Goal: Task Accomplishment & Management: Complete application form

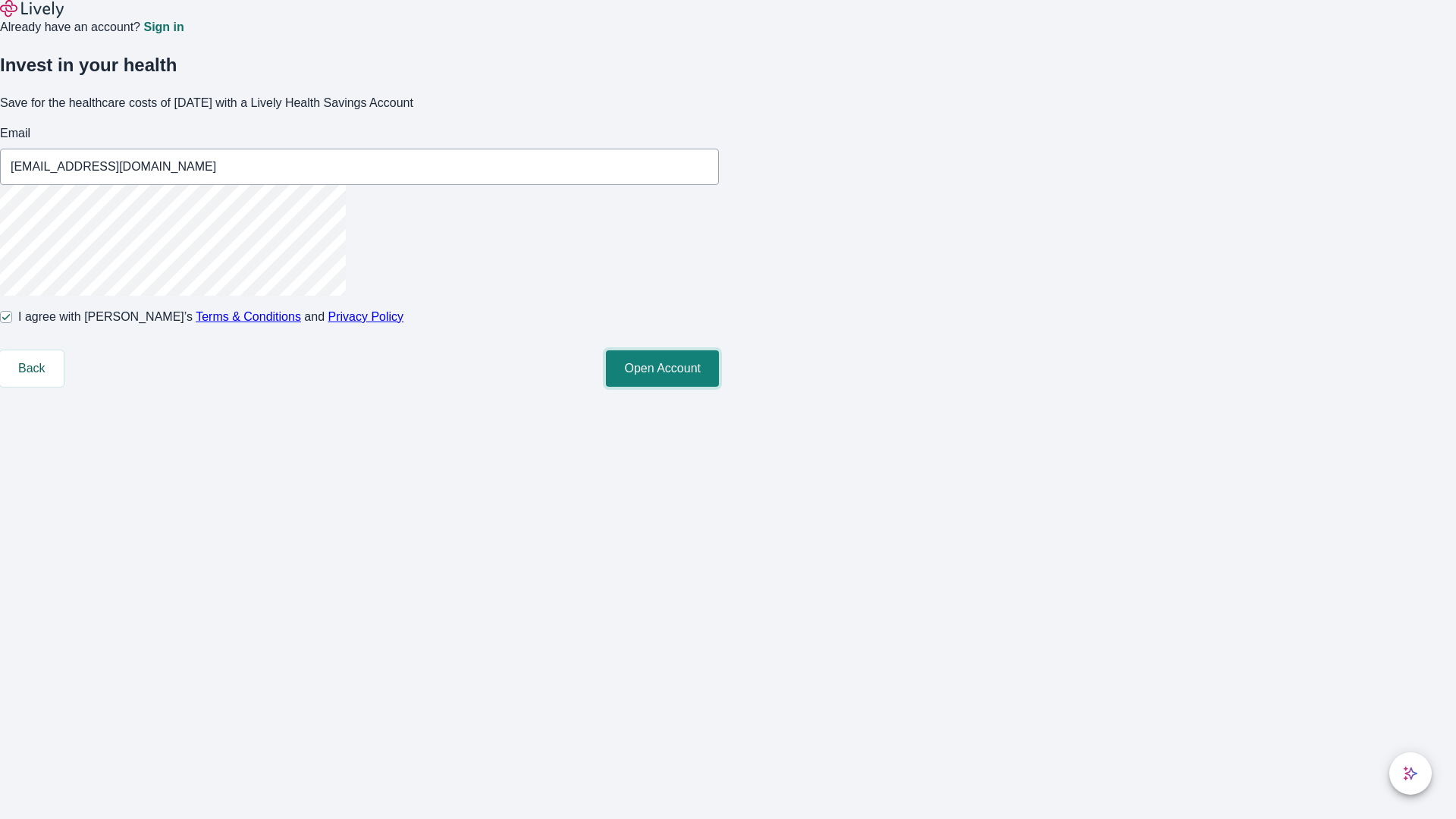
click at [719, 387] on button "Open Account" at bounding box center [662, 368] width 113 height 36
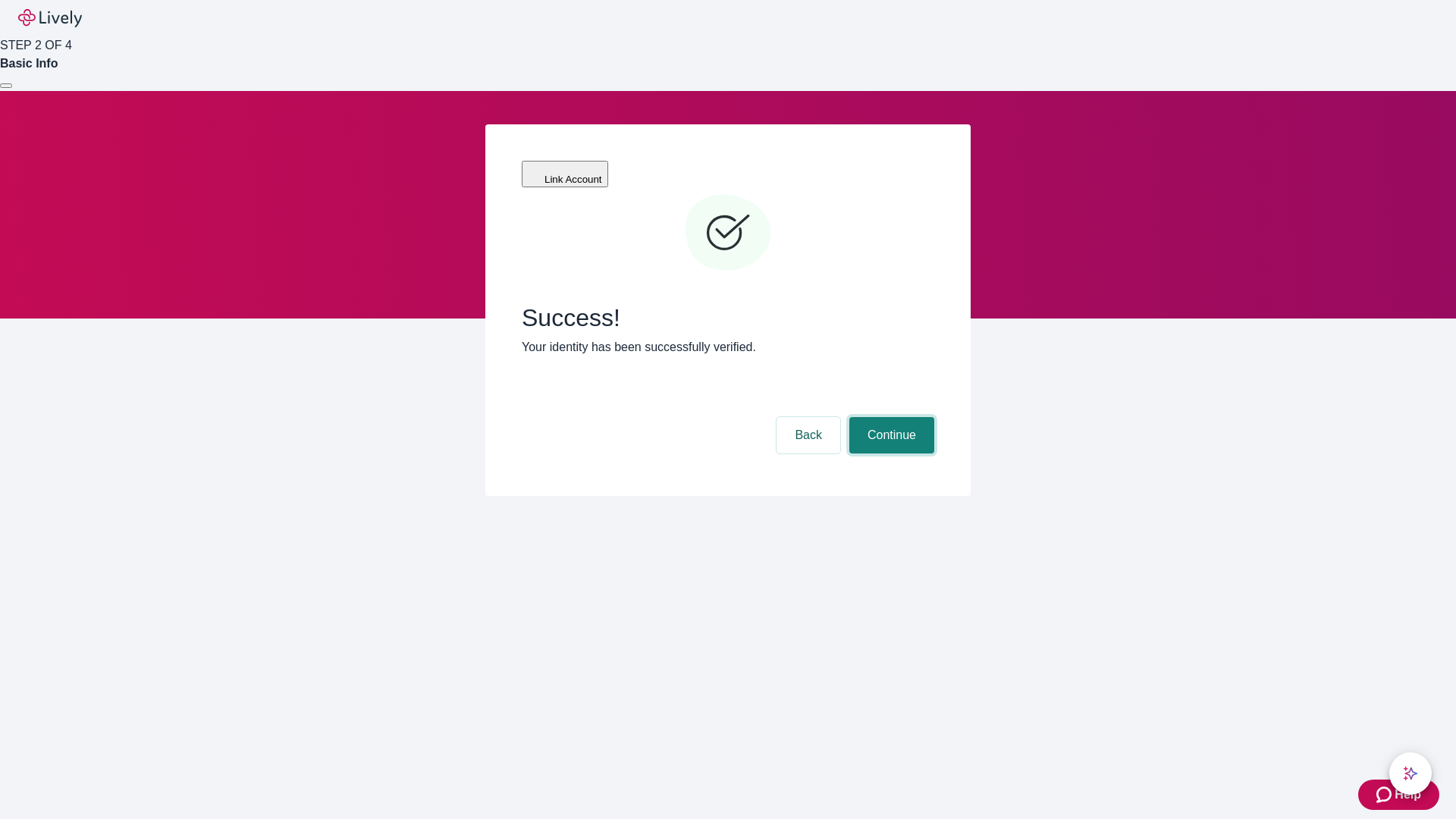
click at [889, 417] on button "Continue" at bounding box center [891, 435] width 85 height 36
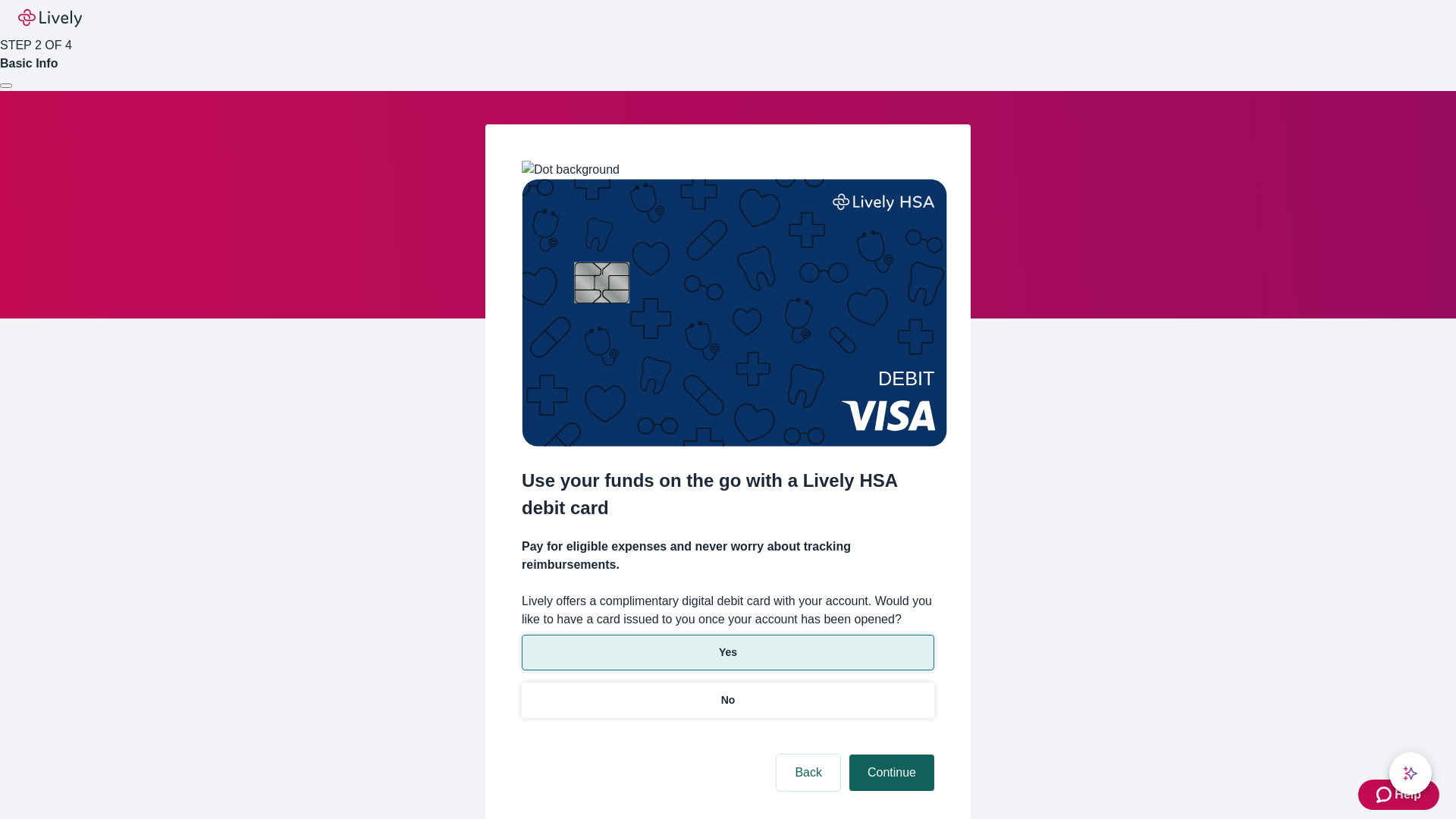
click at [727, 644] on p "Yes" at bounding box center [728, 652] width 18 height 16
click at [889, 755] on button "Continue" at bounding box center [891, 772] width 85 height 36
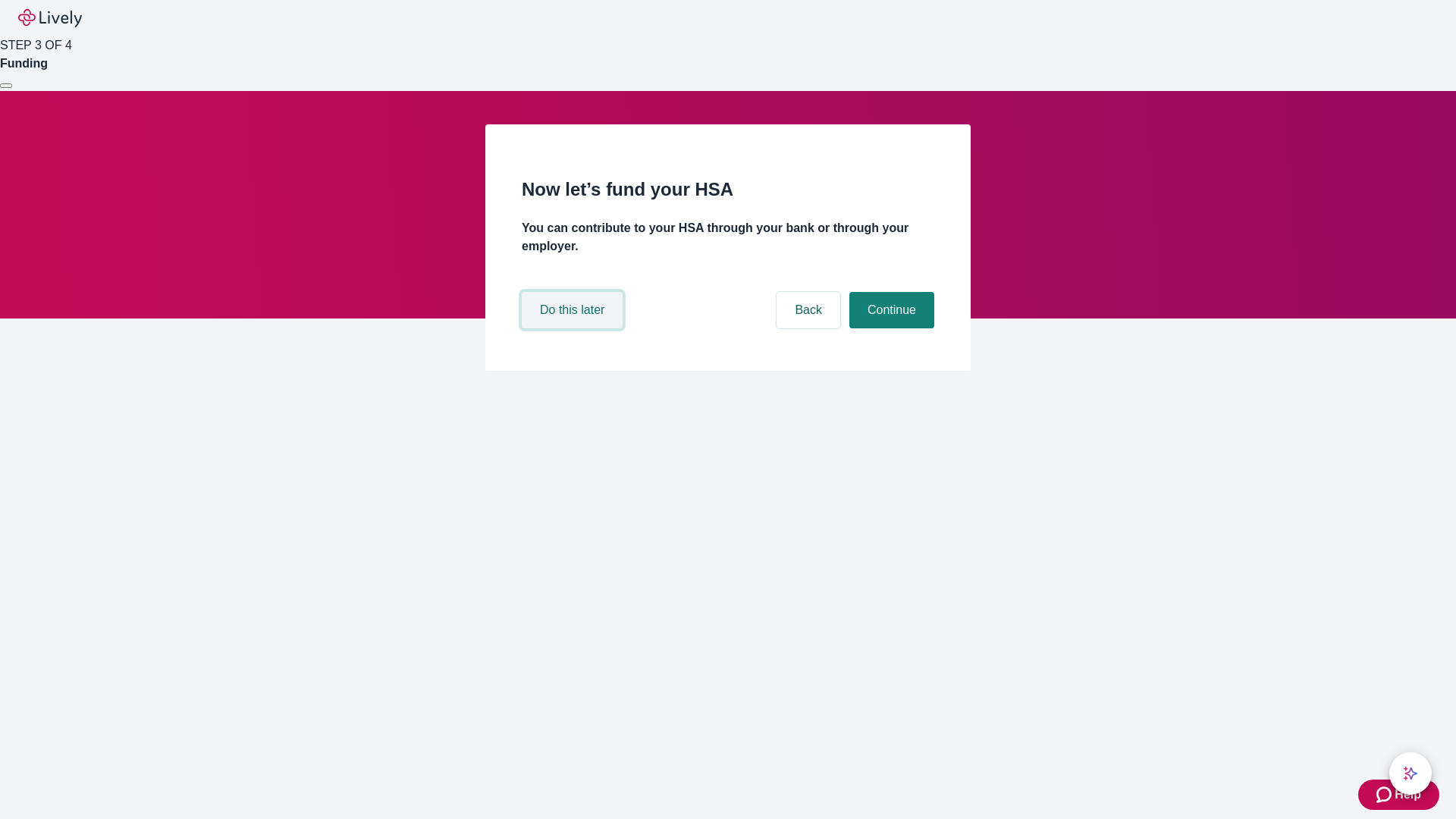
click at [574, 328] on button "Do this later" at bounding box center [572, 310] width 101 height 36
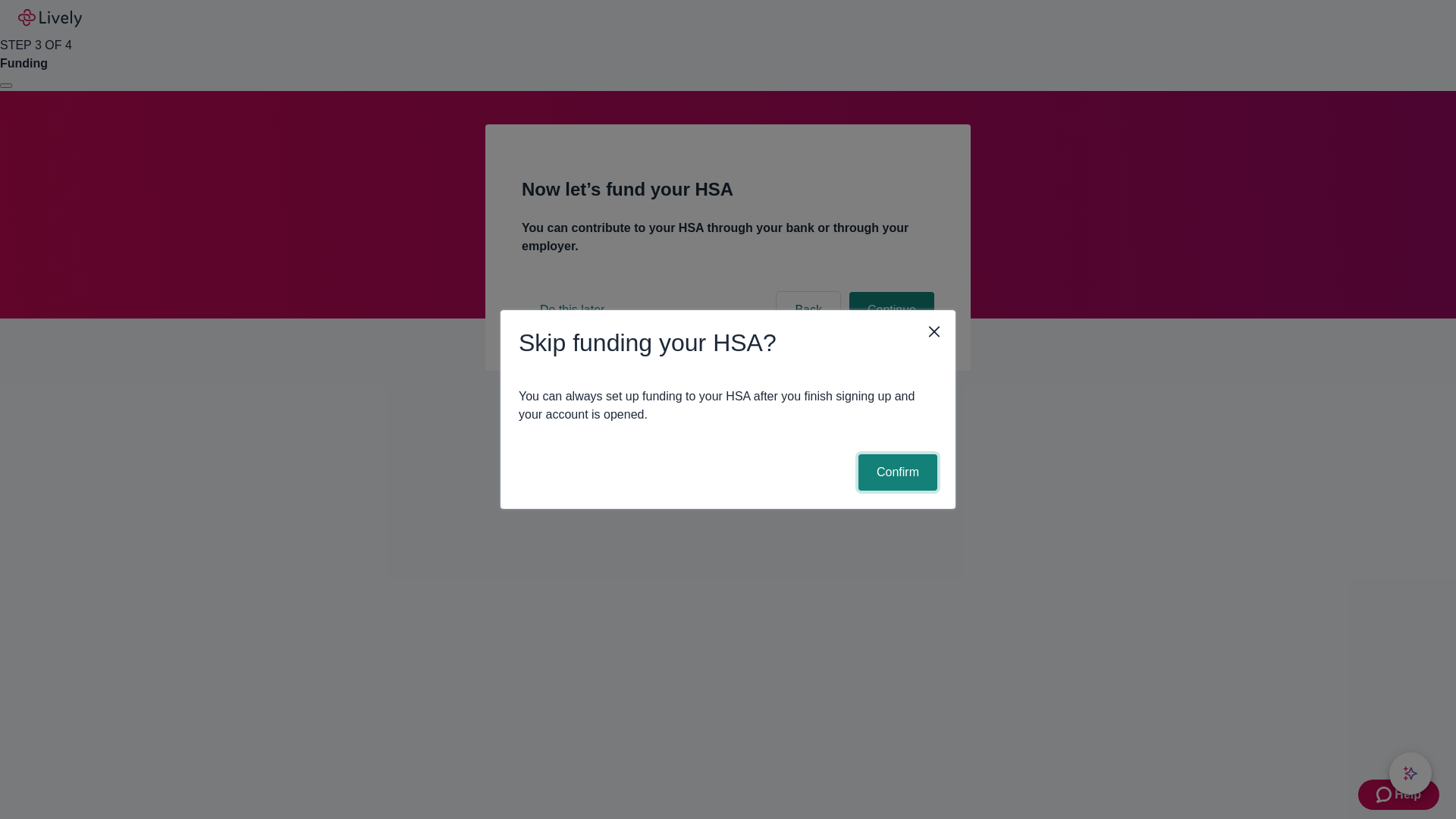
click at [895, 472] on button "Confirm" at bounding box center [898, 472] width 79 height 36
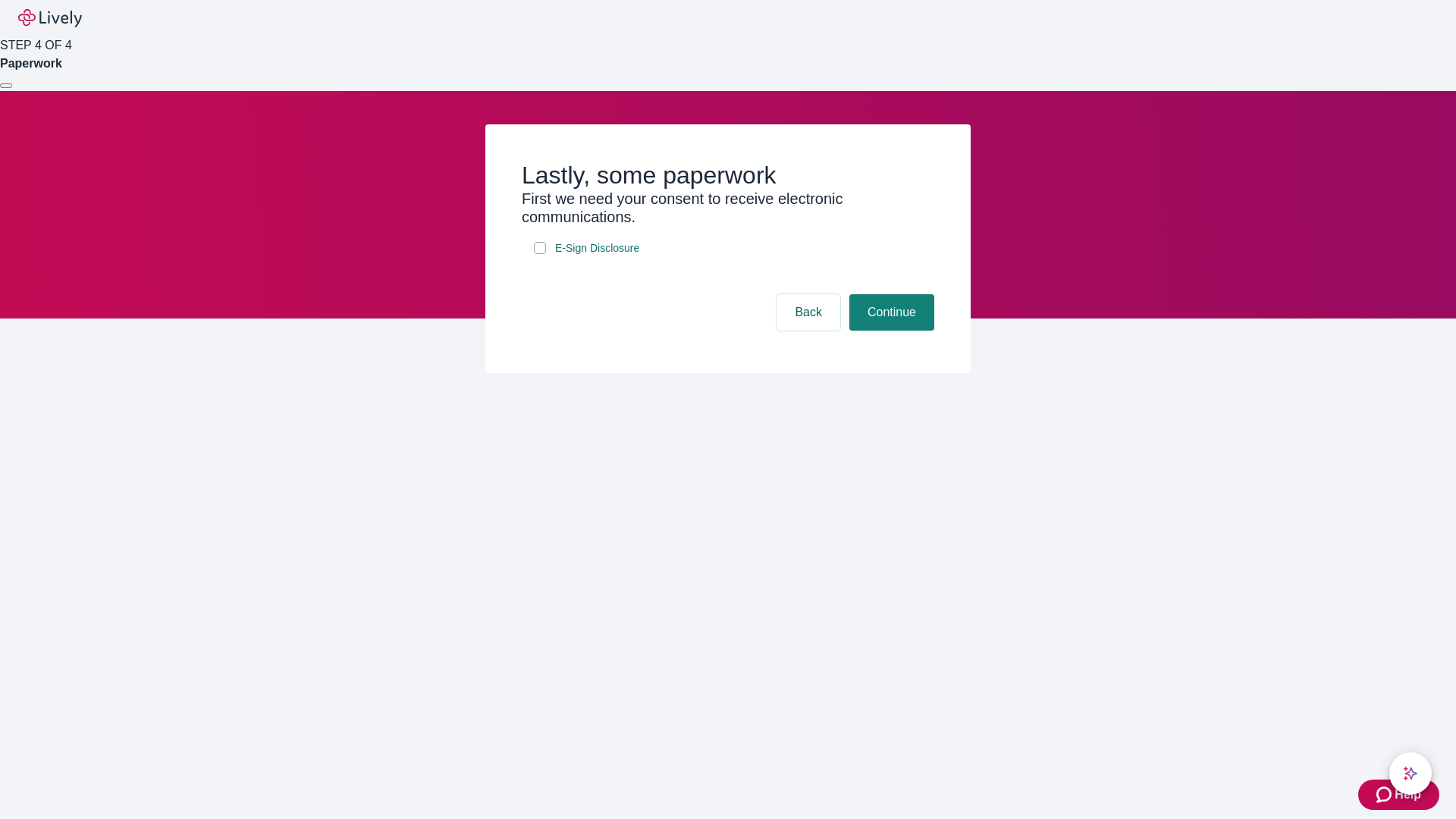
click at [540, 254] on input "E-Sign Disclosure" at bounding box center [540, 248] width 12 height 12
checkbox input "true"
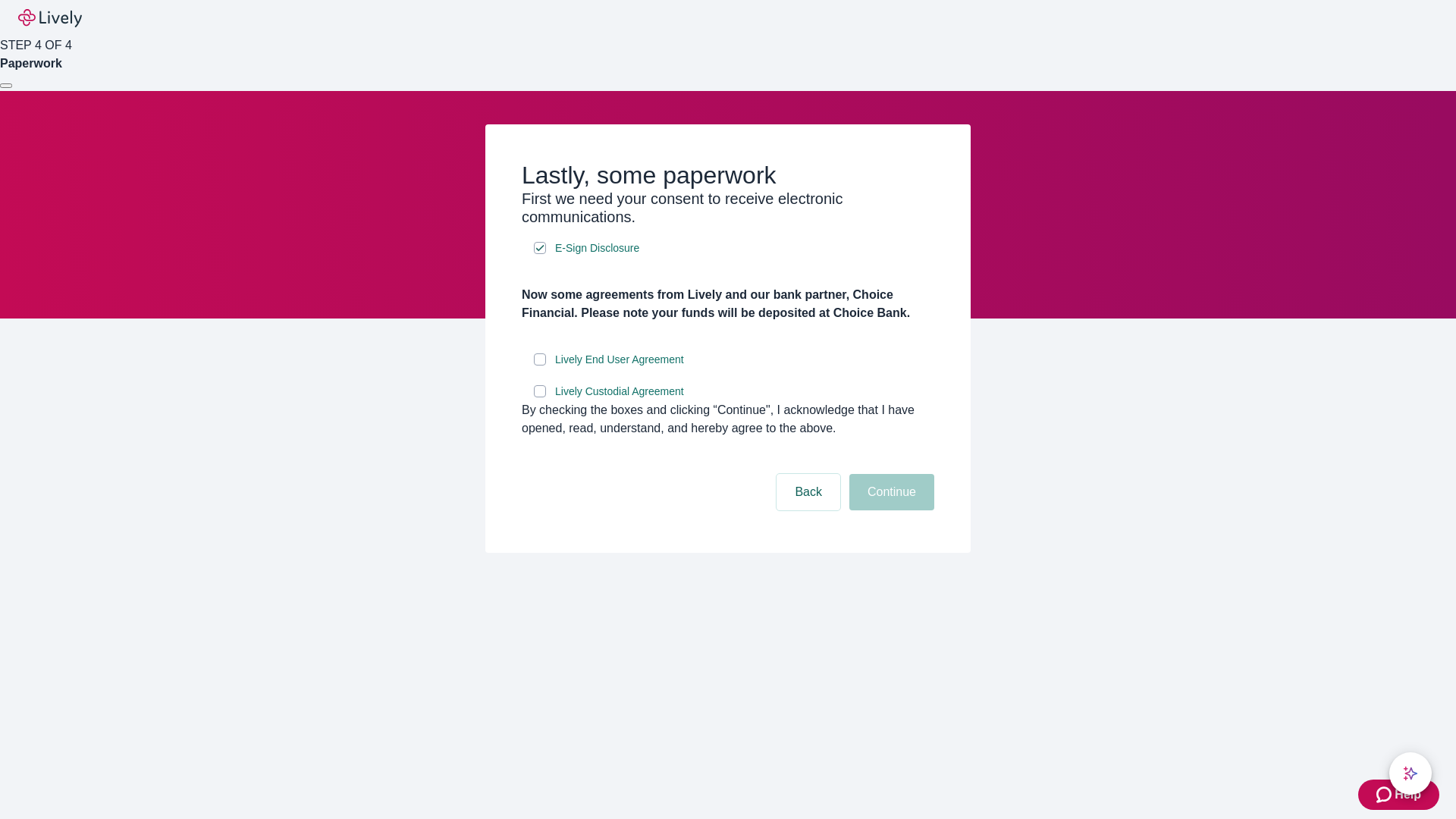
click at [540, 366] on input "Lively End User Agreement" at bounding box center [540, 359] width 12 height 12
checkbox input "true"
click at [540, 397] on input "Lively Custodial Agreement" at bounding box center [540, 391] width 12 height 12
checkbox input "true"
click at [889, 510] on button "Continue" at bounding box center [891, 491] width 85 height 36
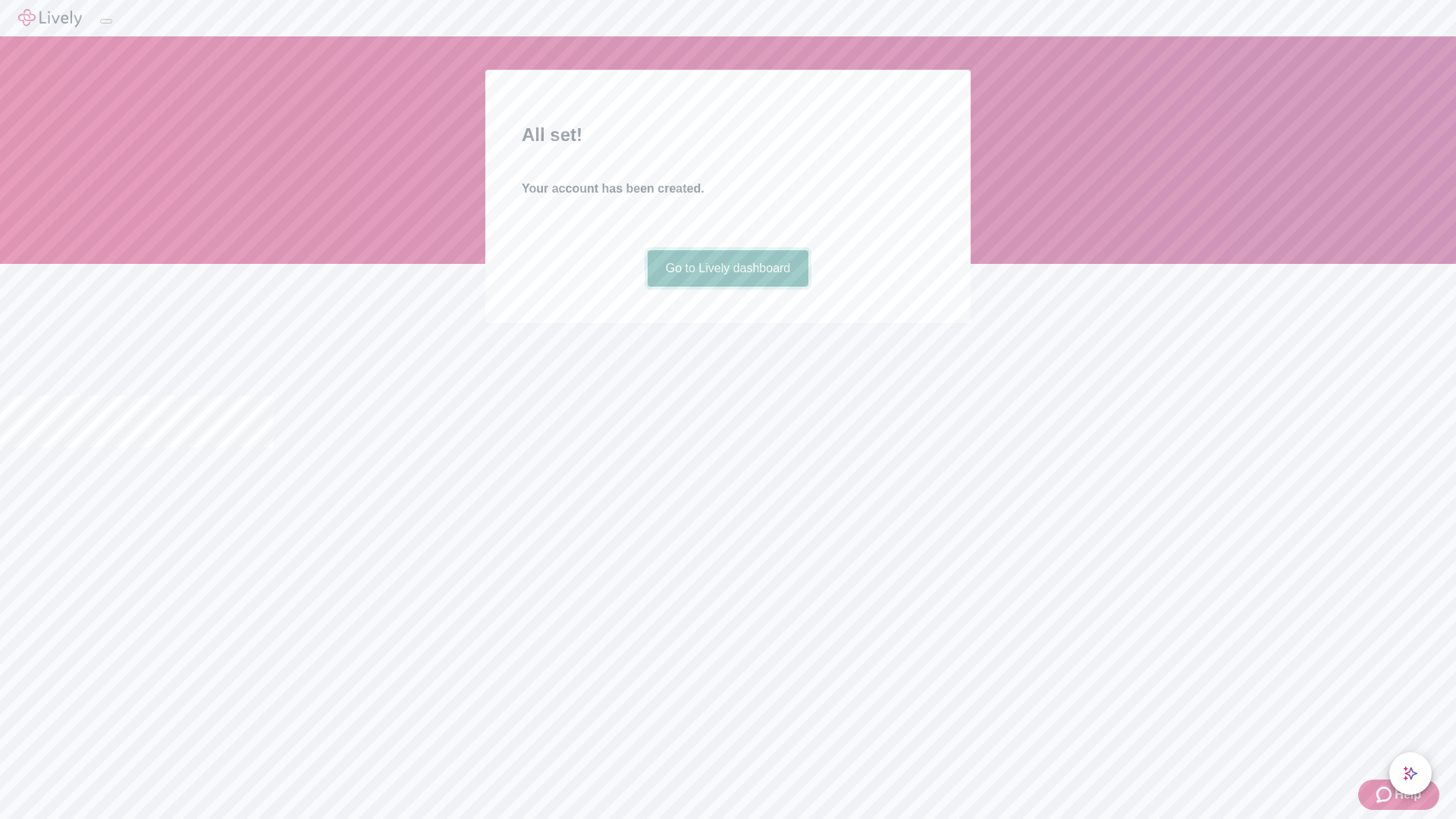
click at [727, 286] on link "Go to Lively dashboard" at bounding box center [728, 268] width 162 height 36
